Goal: Use online tool/utility: Utilize a website feature to perform a specific function

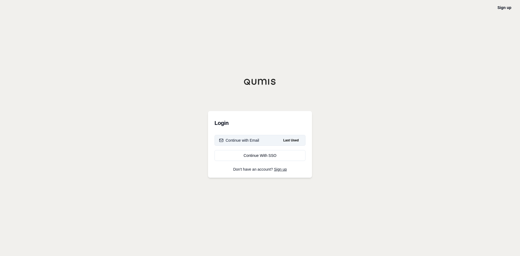
click at [253, 141] on div "Continue with Email" at bounding box center [239, 140] width 40 height 5
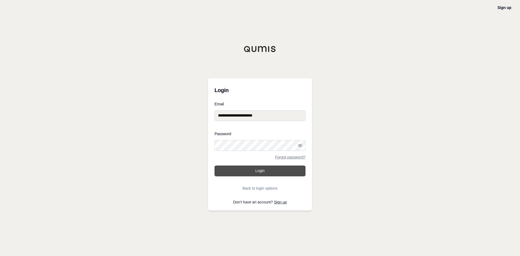
click at [262, 172] on button "Login" at bounding box center [260, 171] width 91 height 11
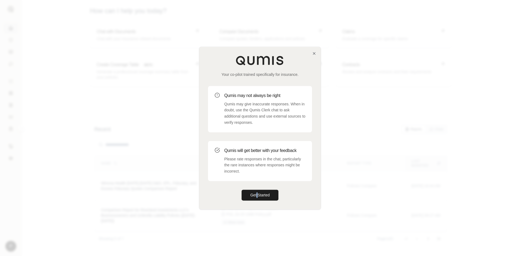
click at [257, 201] on div "Your co-pilot trained specifically for insurance. Qumis may not always be right…" at bounding box center [259, 128] width 121 height 162
click at [258, 194] on button "Get Started" at bounding box center [260, 195] width 37 height 11
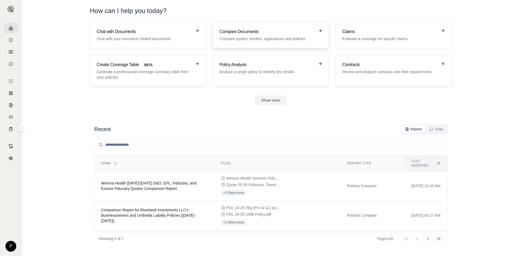
click at [253, 35] on h3 "Compare Documents" at bounding box center [266, 31] width 95 height 7
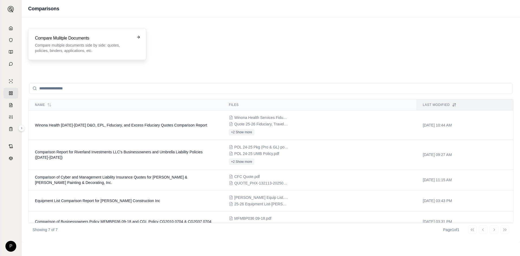
click at [98, 47] on p "Compare multiple documents side by side: quotes, policies, binders, application…" at bounding box center [83, 48] width 97 height 11
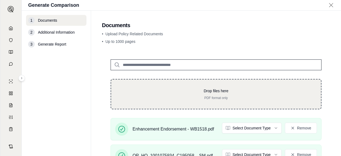
scroll to position [54, 0]
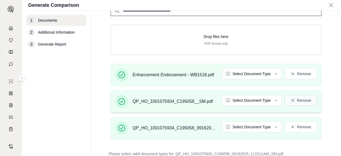
click at [301, 101] on button "Remove" at bounding box center [301, 100] width 32 height 11
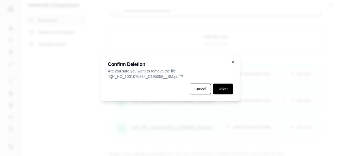
click at [223, 92] on button "Delete" at bounding box center [223, 88] width 20 height 11
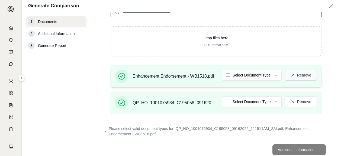
click at [304, 76] on button "Remove" at bounding box center [301, 75] width 32 height 11
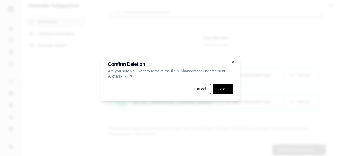
click at [225, 91] on button "Delete" at bounding box center [223, 88] width 20 height 11
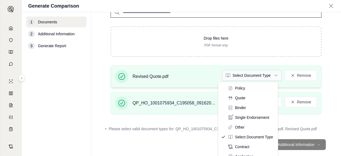
click at [273, 73] on html "P Generate Comparison 1 Documents 2 Additional Information 3 Generate Report Do…" at bounding box center [170, 78] width 341 height 156
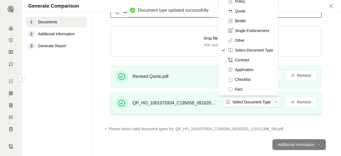
click at [274, 101] on html "Document type updated successfully P Generate Comparison 1 Documents 2 Addition…" at bounding box center [170, 78] width 341 height 156
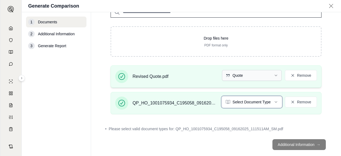
scroll to position [48, 0]
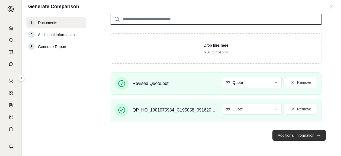
click at [281, 136] on button "Additional Information →" at bounding box center [298, 135] width 53 height 11
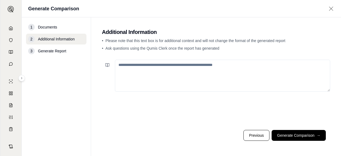
click at [122, 67] on textarea at bounding box center [222, 76] width 215 height 32
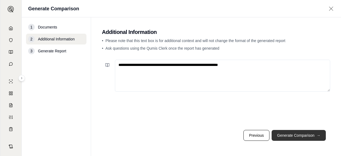
type textarea "**********"
click at [297, 136] on button "Generate Comparison →" at bounding box center [299, 135] width 54 height 11
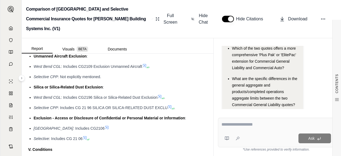
scroll to position [1138, 0]
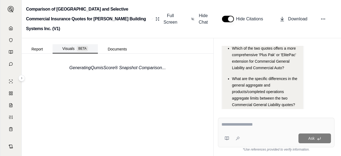
click at [66, 44] on button "Visuals BETA" at bounding box center [75, 48] width 45 height 9
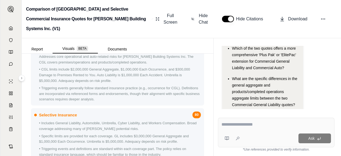
scroll to position [329, 0]
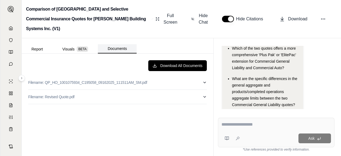
click at [111, 44] on button "Documents" at bounding box center [117, 48] width 39 height 9
click at [38, 45] on button "Report" at bounding box center [37, 49] width 31 height 9
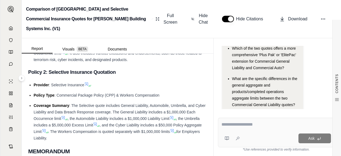
scroll to position [244, 0]
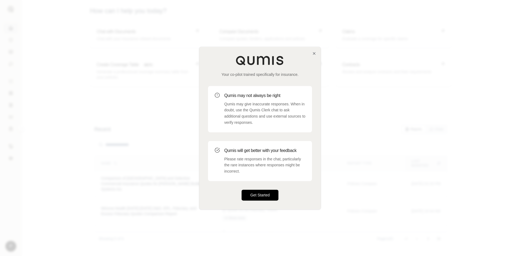
click at [257, 196] on button "Get Started" at bounding box center [260, 195] width 37 height 11
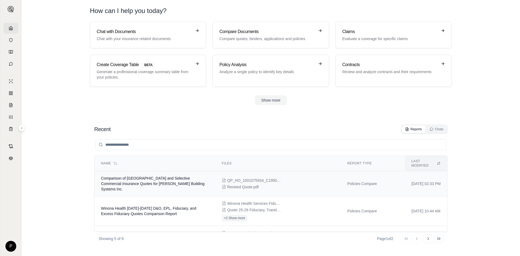
click at [143, 176] on span "Comparison of [GEOGRAPHIC_DATA] and Selective Commercial Insurance Quotes for […" at bounding box center [153, 183] width 104 height 15
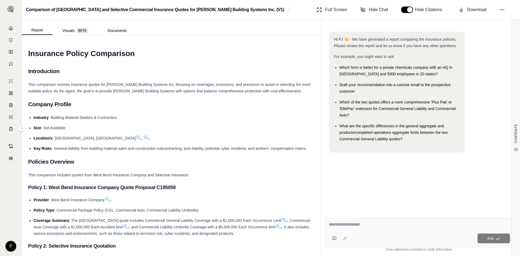
click at [393, 115] on div "Which of the two quotes offers a more comprehensive 'Plus Pak' or 'ElitePac' ex…" at bounding box center [400, 109] width 121 height 20
click at [334, 100] on ul "Which form is better for a private chemicals company with an HQ in [GEOGRAPHIC_…" at bounding box center [397, 103] width 126 height 78
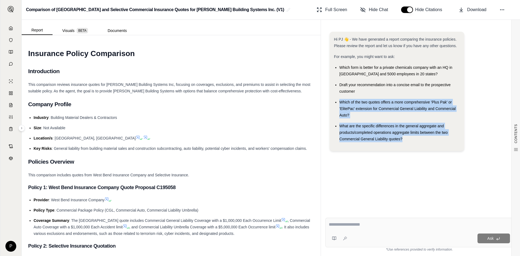
drag, startPoint x: 335, startPoint y: 101, endPoint x: 418, endPoint y: 146, distance: 94.7
click at [447, 138] on ul "Which form is better for a private chemicals company with an HQ in [GEOGRAPHIC_…" at bounding box center [397, 103] width 126 height 78
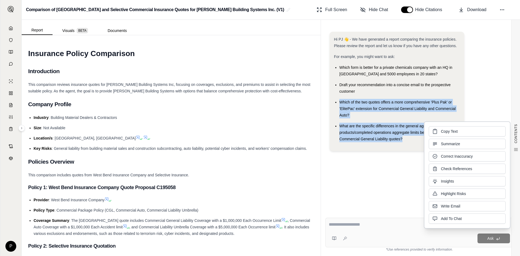
click at [458, 131] on span "Copy Text" at bounding box center [449, 131] width 17 height 5
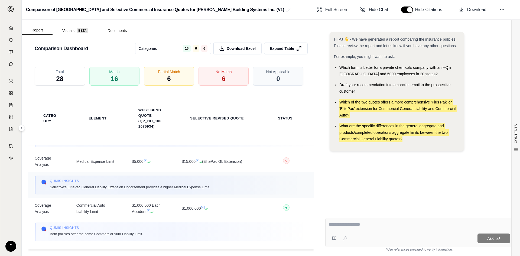
scroll to position [379, 0]
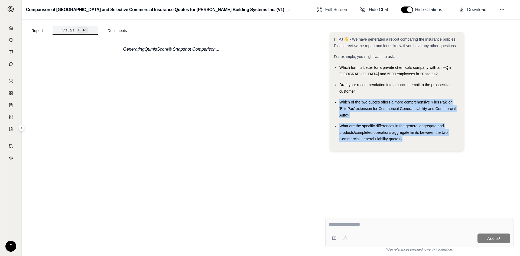
click at [64, 27] on button "Visuals BETA" at bounding box center [75, 30] width 45 height 9
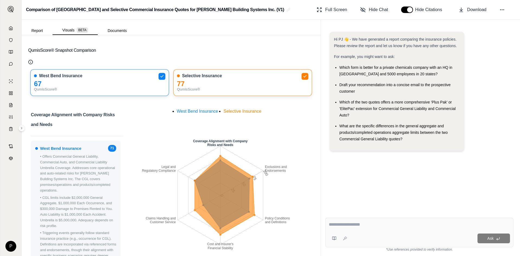
click at [219, 32] on div "Report Visuals BETA Documents" at bounding box center [171, 27] width 299 height 15
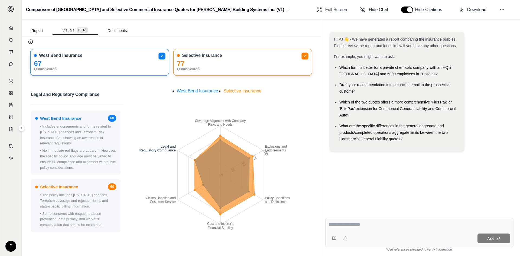
scroll to position [0, 0]
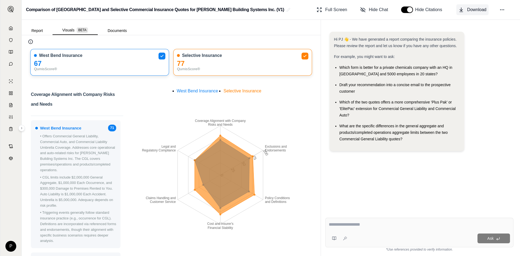
click at [474, 10] on span "Download" at bounding box center [476, 10] width 19 height 7
drag, startPoint x: 520, startPoint y: 44, endPoint x: 338, endPoint y: 18, distance: 183.4
click at [338, 18] on div "Comparison of [GEOGRAPHIC_DATA] and Selective Commercial Insurance Quotes for […" at bounding box center [271, 10] width 499 height 20
click at [503, 8] on icon at bounding box center [502, 9] width 5 height 5
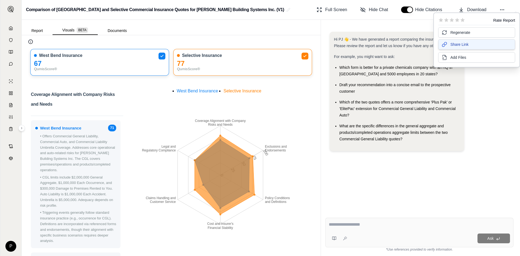
click at [457, 42] on span "Share Link" at bounding box center [460, 44] width 18 height 5
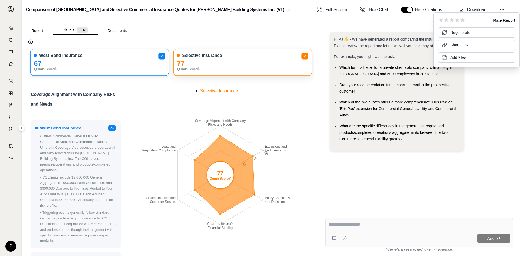
scroll to position [47, 0]
